Goal: Task Accomplishment & Management: Complete application form

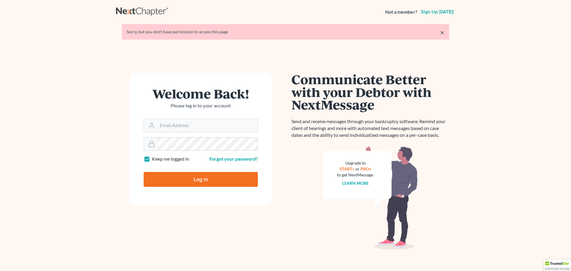
type input "[PERSON_NAME][EMAIL_ADDRESS][DOMAIN_NAME]"
click at [204, 178] on input "Log In" at bounding box center [201, 179] width 114 height 15
type input "Thinking..."
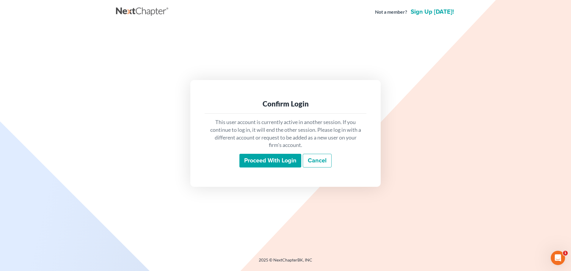
click at [255, 160] on input "Proceed with login" at bounding box center [270, 161] width 62 height 14
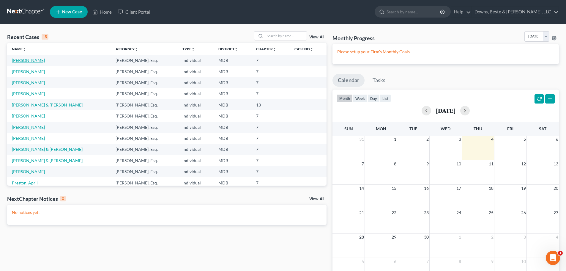
click at [39, 62] on link "Duckworth, Nichole" at bounding box center [28, 60] width 33 height 5
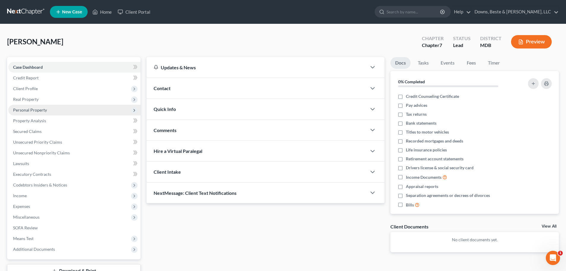
click at [35, 111] on span "Personal Property" at bounding box center [30, 109] width 34 height 5
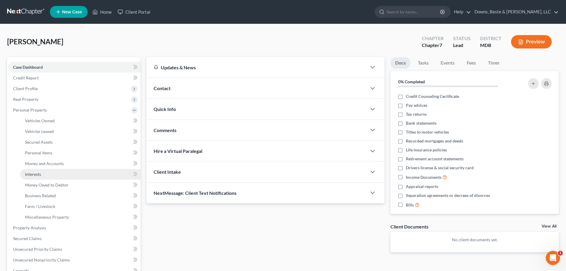
click at [39, 174] on span "Interests" at bounding box center [33, 174] width 16 height 5
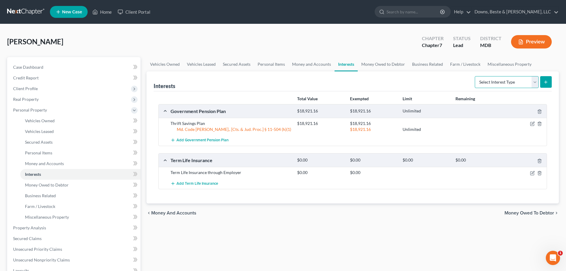
click at [536, 80] on select "Select Interest Type 401K Annuity Bond Education IRA Government Bond Government…" at bounding box center [507, 82] width 64 height 12
select select "stock"
click at [476, 76] on select "Select Interest Type 401K Annuity Bond Education IRA Government Bond Government…" at bounding box center [507, 82] width 64 height 12
click at [545, 82] on icon "submit" at bounding box center [546, 82] width 5 height 5
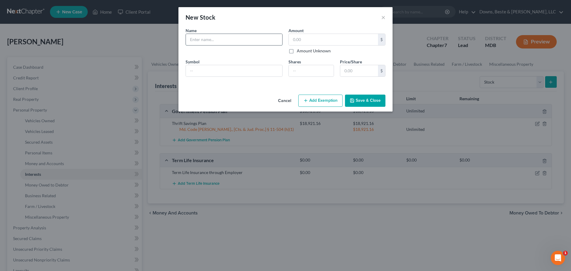
click at [199, 41] on input "text" at bounding box center [234, 39] width 96 height 11
click at [191, 39] on input "text" at bounding box center [234, 39] width 96 height 11
type input "Leisnoi, Inc"
click at [197, 72] on input "text" at bounding box center [234, 70] width 96 height 11
click at [293, 74] on input "number" at bounding box center [311, 70] width 45 height 11
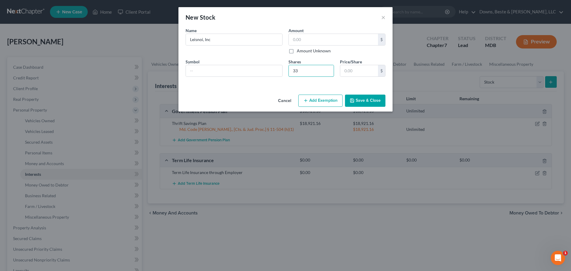
type input "33"
click at [358, 101] on button "Save & Close" at bounding box center [365, 101] width 40 height 12
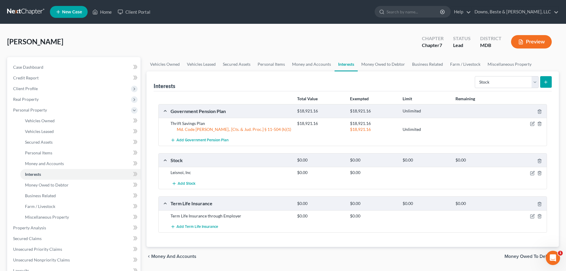
click at [544, 84] on button "submit" at bounding box center [547, 82] width 12 height 12
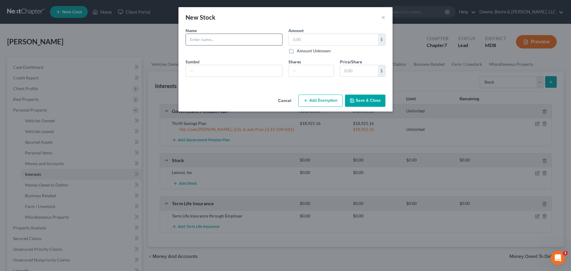
click at [200, 37] on input "text" at bounding box center [234, 39] width 96 height 11
type input "Koniag, Inc."
click at [296, 74] on input "number" at bounding box center [311, 70] width 45 height 11
type input "100"
click at [359, 103] on button "Save & Close" at bounding box center [365, 101] width 40 height 12
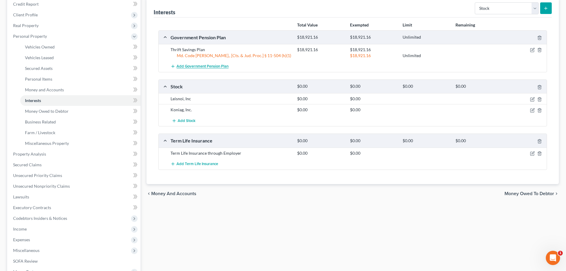
scroll to position [89, 0]
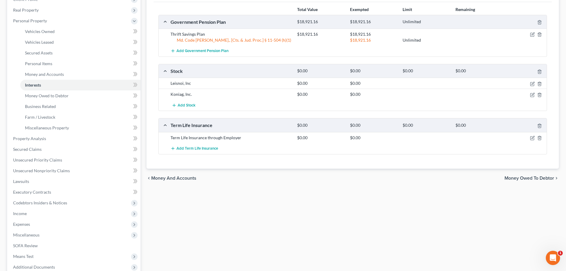
click at [535, 179] on span "Money Owed to Debtor" at bounding box center [530, 178] width 50 height 5
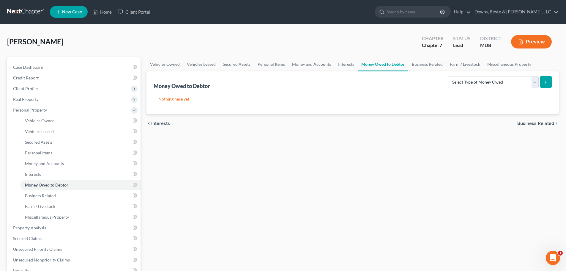
click at [538, 123] on span "Business Related" at bounding box center [536, 123] width 37 height 5
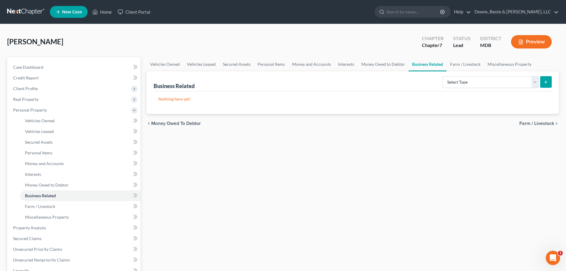
click at [538, 123] on span "Farm / Livestock" at bounding box center [537, 123] width 35 height 5
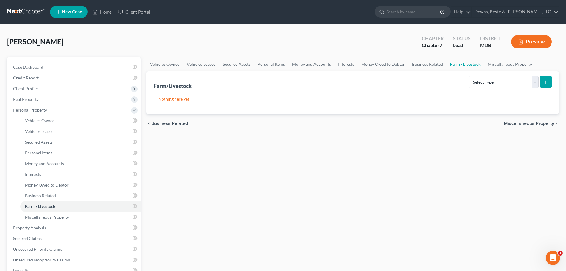
click at [538, 123] on span "Miscellaneous Property" at bounding box center [529, 123] width 50 height 5
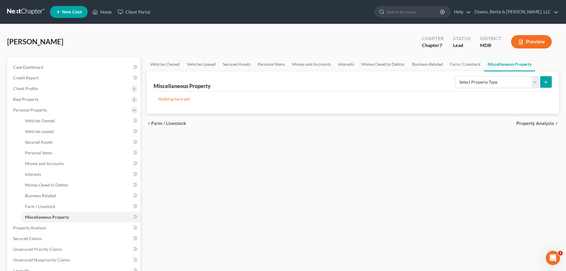
click at [538, 123] on span "Property Analysis" at bounding box center [536, 123] width 38 height 5
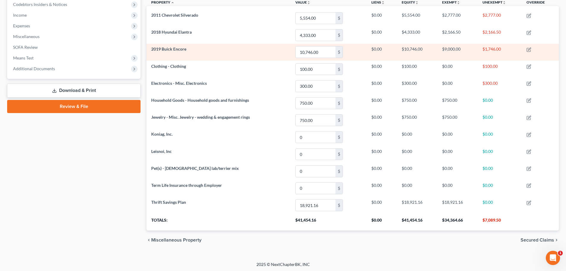
scroll to position [182, 0]
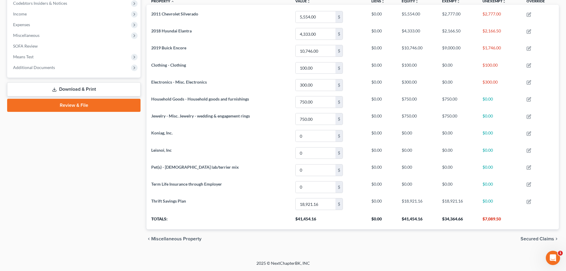
click at [531, 238] on span "Secured Claims" at bounding box center [538, 238] width 34 height 5
